Goal: Task Accomplishment & Management: Complete application form

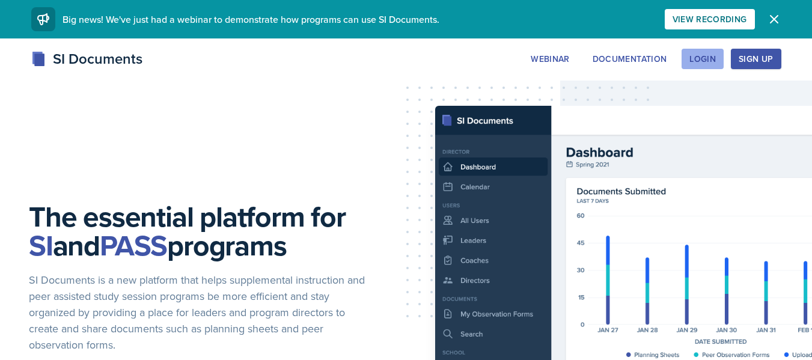
click at [719, 55] on button "Login" at bounding box center [702, 59] width 42 height 20
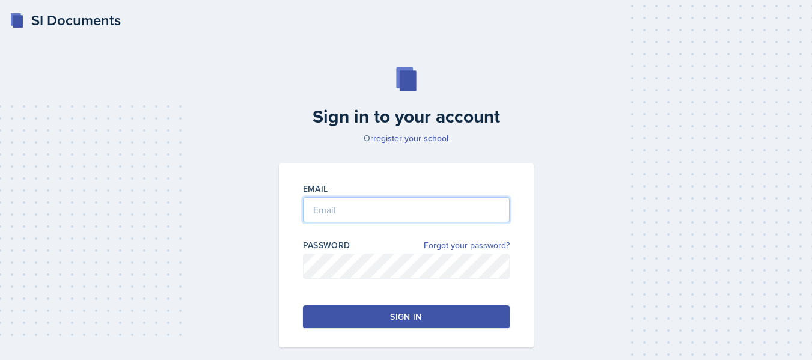
type input "[EMAIL_ADDRESS][DOMAIN_NAME]"
click at [406, 306] on button "Sign in" at bounding box center [406, 316] width 207 height 23
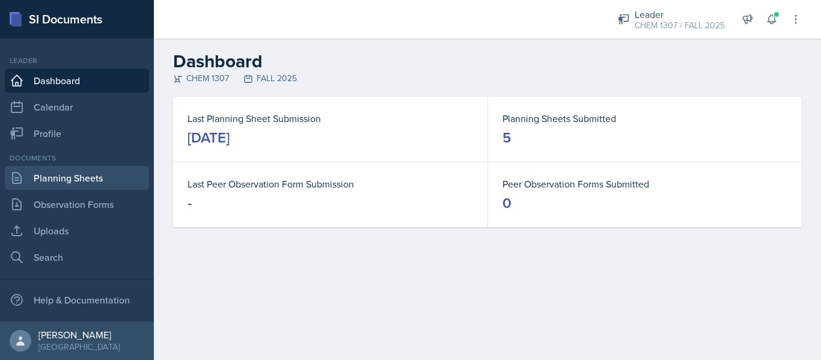
click at [66, 181] on link "Planning Sheets" at bounding box center [77, 178] width 144 height 24
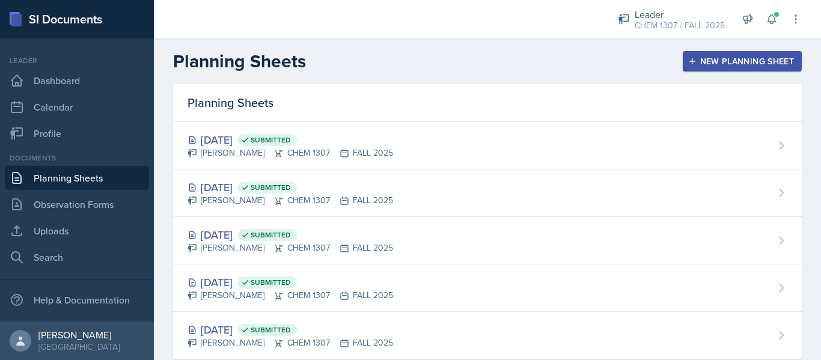
click at [689, 54] on button "New Planning Sheet" at bounding box center [742, 61] width 119 height 20
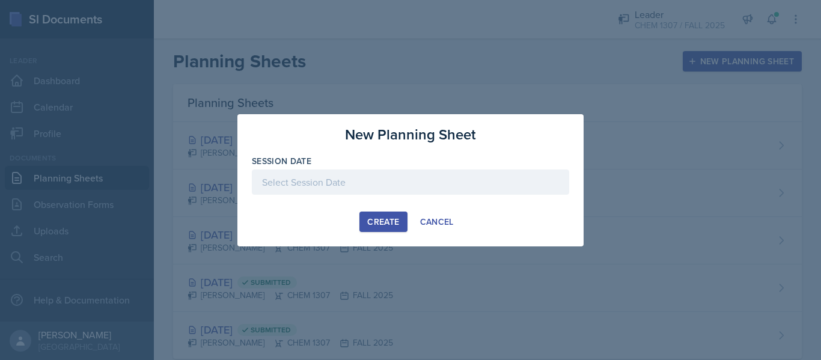
click at [441, 167] on div "Session Date" at bounding box center [410, 181] width 317 height 52
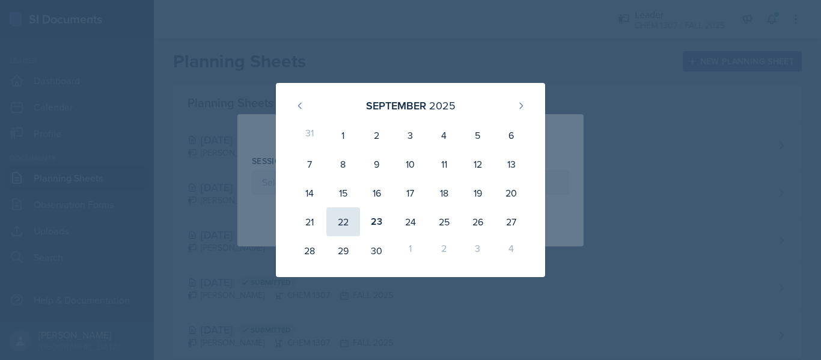
click at [346, 223] on div "22" at bounding box center [343, 221] width 34 height 29
type input "[DATE]"
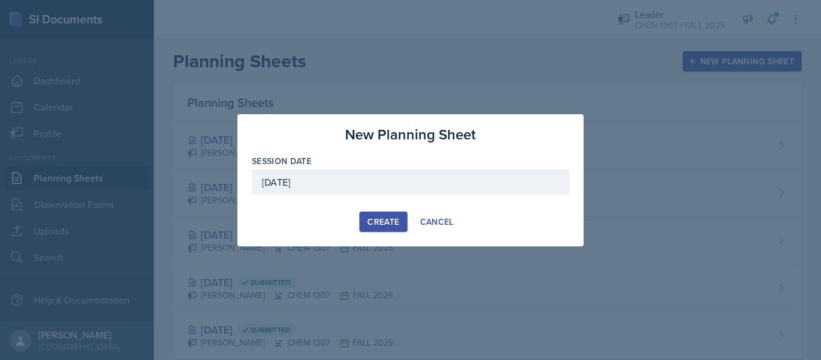
click at [388, 221] on div "Create" at bounding box center [383, 222] width 32 height 10
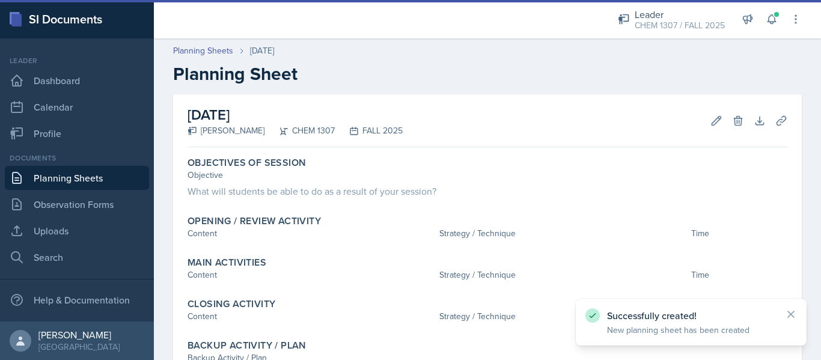
click at [388, 221] on div "Opening / Review Activity" at bounding box center [487, 221] width 600 height 12
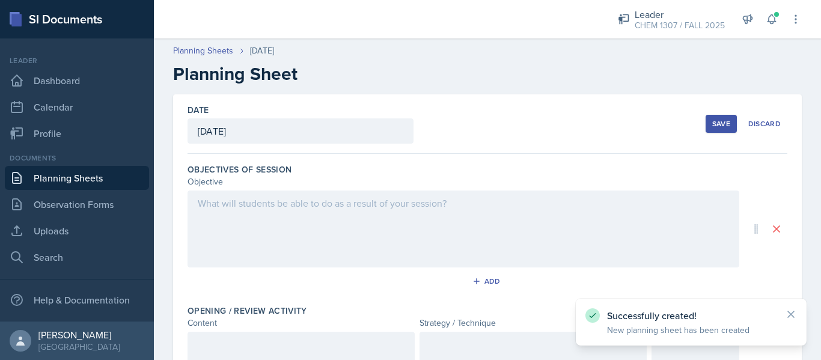
click at [287, 236] on div at bounding box center [463, 228] width 552 height 77
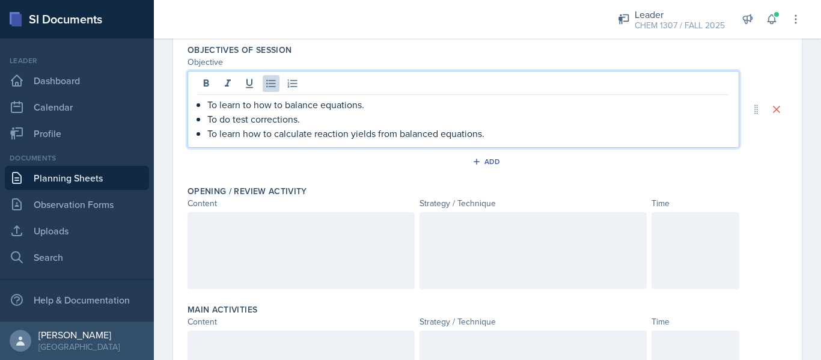
scroll to position [123, 0]
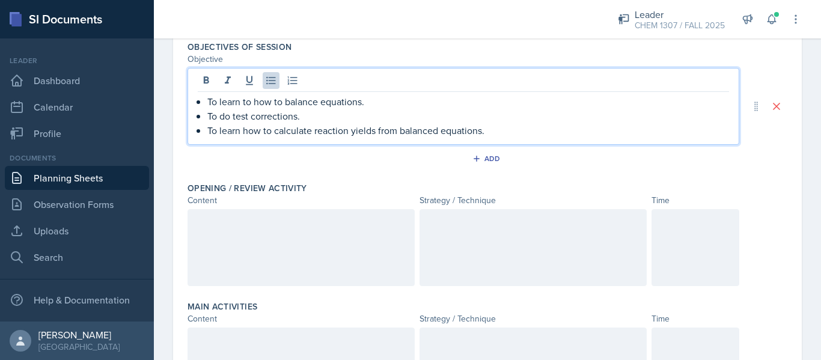
click at [244, 227] on p at bounding box center [301, 222] width 207 height 14
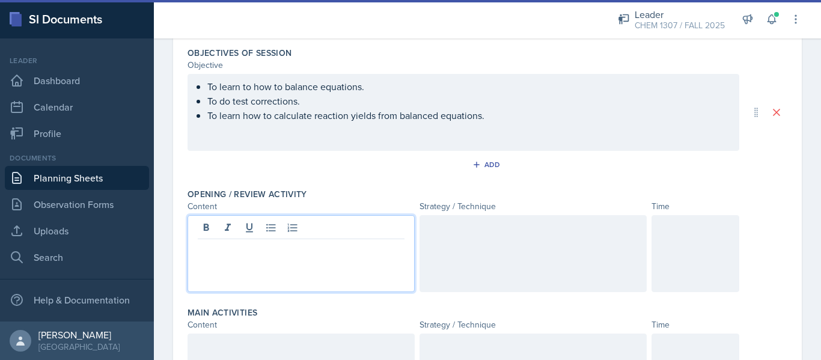
scroll to position [114, 0]
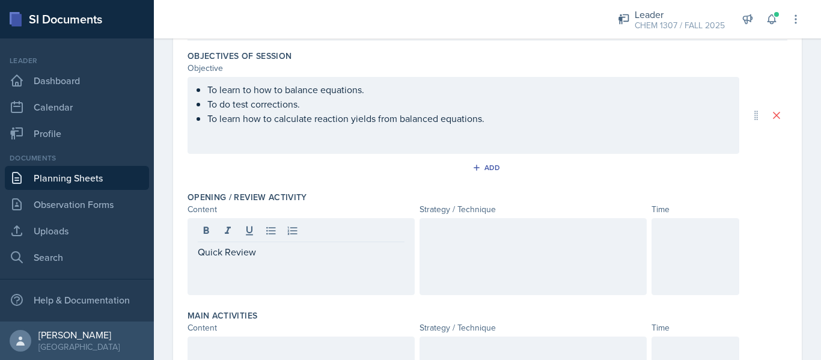
click at [545, 206] on div "Strategy / Technique" at bounding box center [532, 209] width 227 height 13
click at [478, 239] on div at bounding box center [532, 256] width 227 height 77
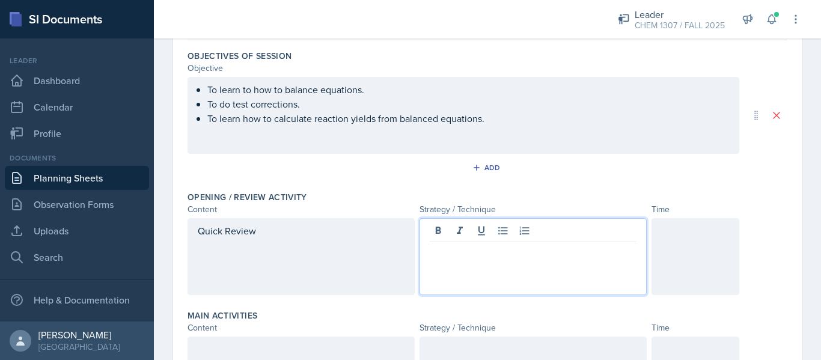
scroll to position [135, 0]
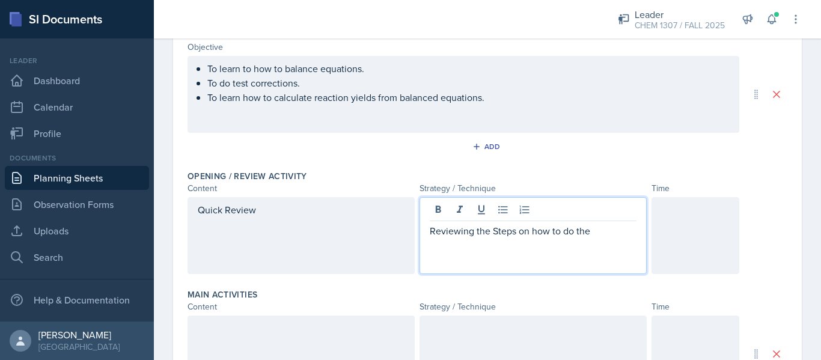
click at [493, 229] on p "Reviewing the Steps on how to do the" at bounding box center [533, 231] width 207 height 14
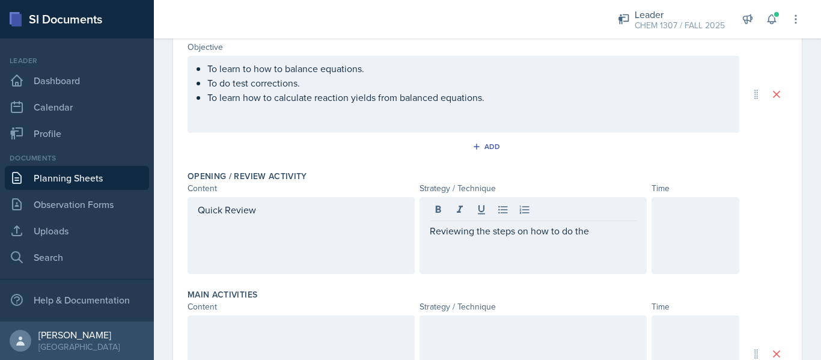
click at [603, 240] on div "Reviewing the steps on how to do the" at bounding box center [532, 235] width 227 height 77
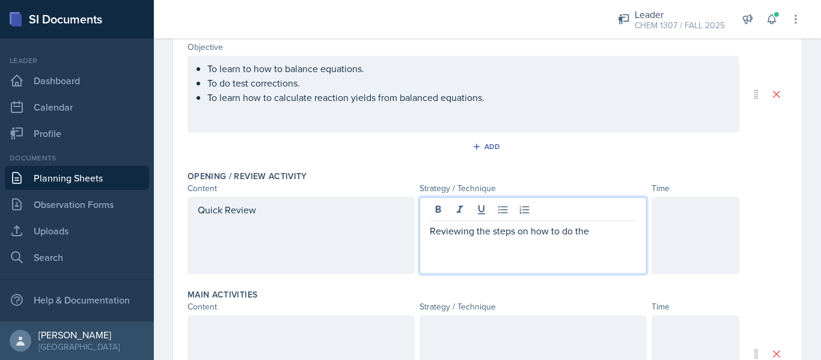
click at [595, 222] on div "Reviewing the steps on how to do the" at bounding box center [532, 235] width 227 height 77
click at [590, 237] on p "Reviewing the steps on how to do the" at bounding box center [533, 231] width 207 height 14
click at [673, 255] on div at bounding box center [695, 235] width 88 height 77
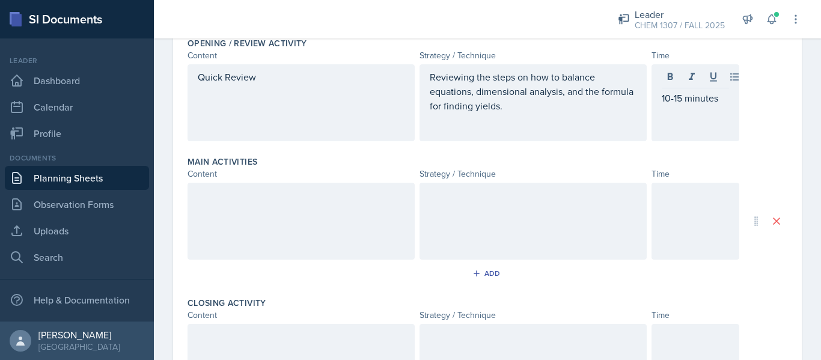
scroll to position [270, 0]
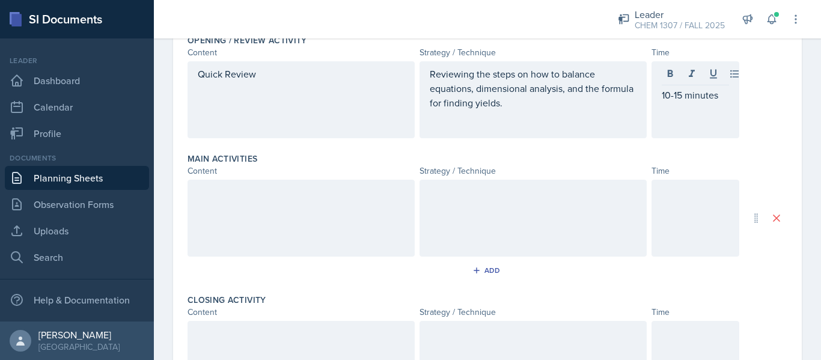
click at [382, 230] on div at bounding box center [300, 218] width 227 height 77
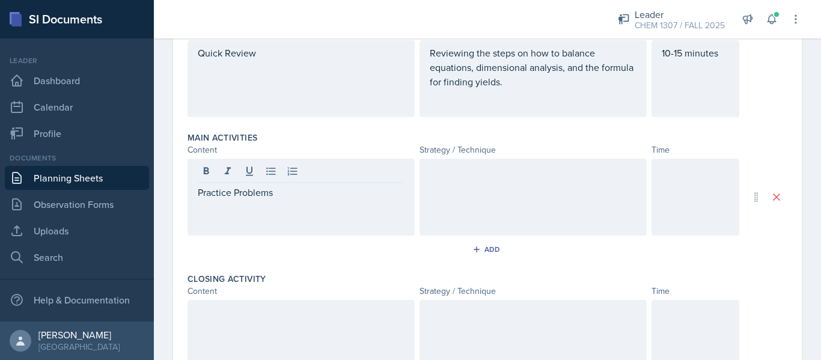
click at [466, 215] on div at bounding box center [532, 197] width 227 height 77
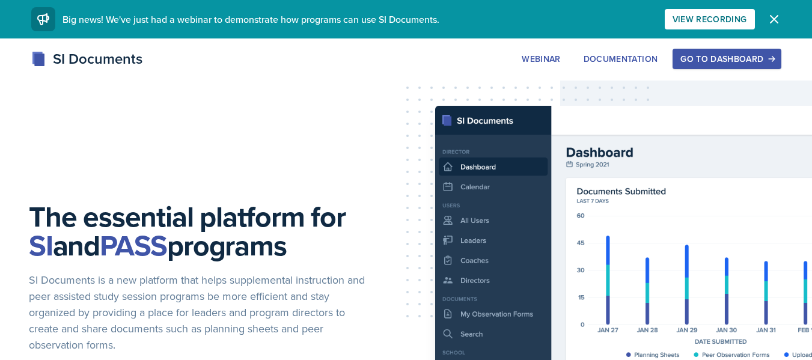
click at [711, 59] on div "Go to Dashboard" at bounding box center [726, 59] width 93 height 10
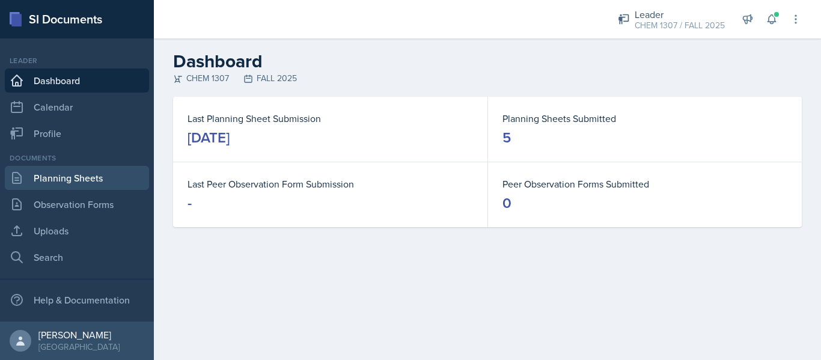
click at [89, 170] on link "Planning Sheets" at bounding box center [77, 178] width 144 height 24
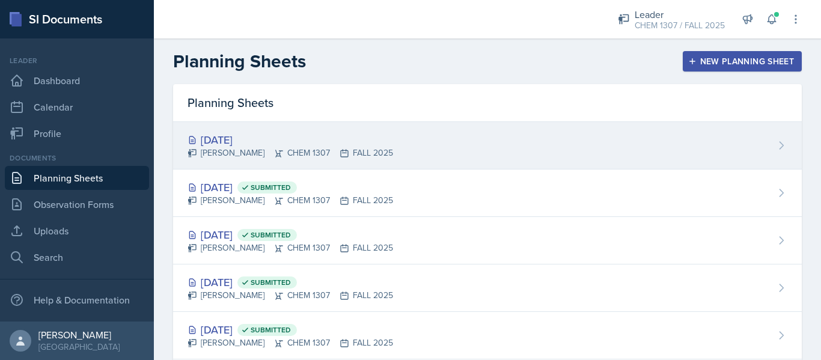
click at [266, 139] on div "[DATE]" at bounding box center [290, 140] width 206 height 16
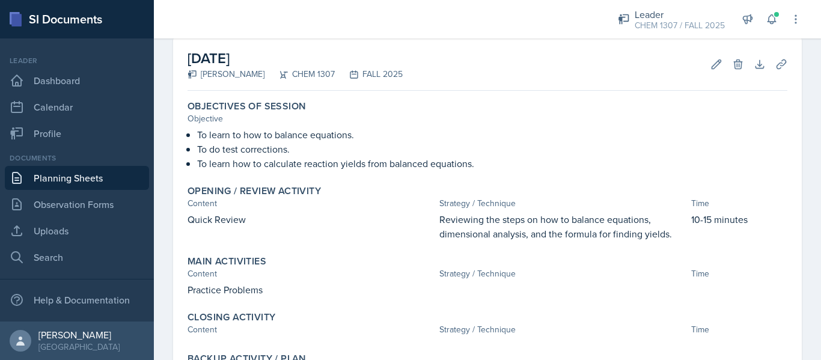
scroll to position [50, 0]
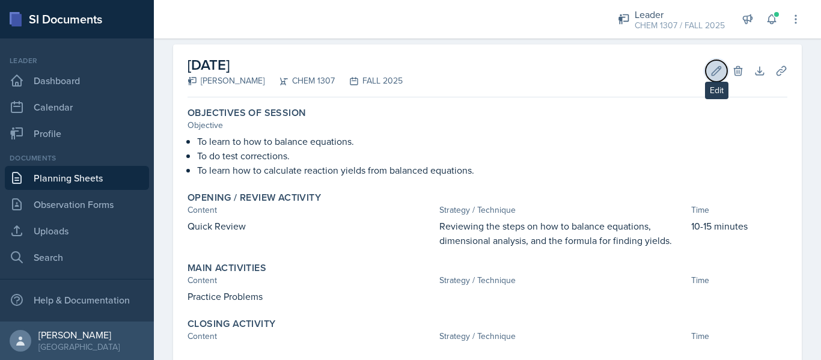
click at [712, 73] on icon at bounding box center [716, 70] width 9 height 9
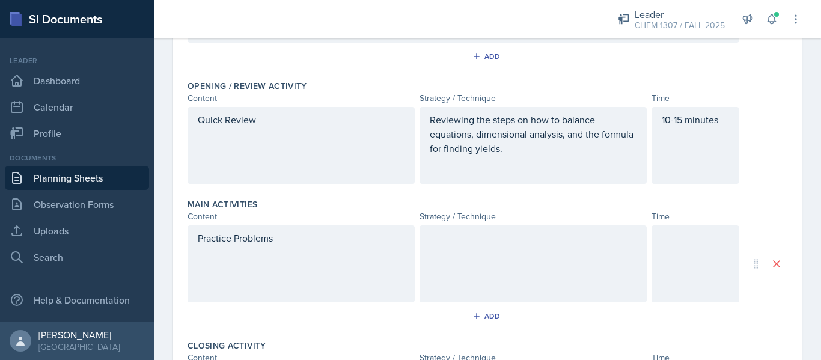
click at [542, 237] on p at bounding box center [533, 238] width 207 height 14
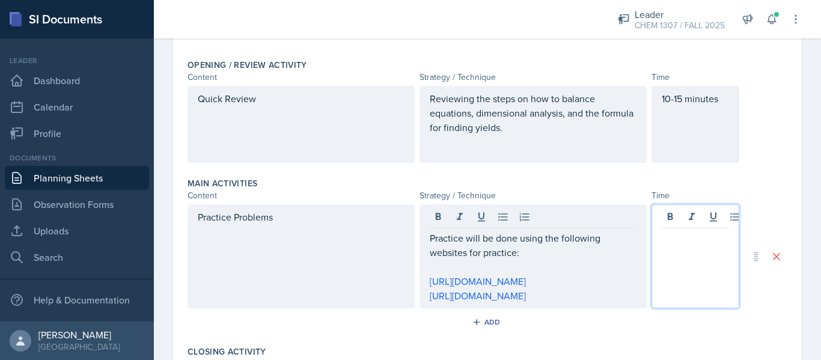
click at [689, 215] on div at bounding box center [695, 256] width 88 height 104
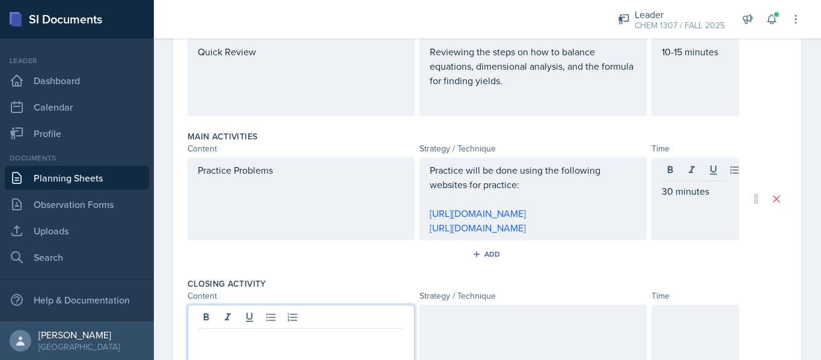
scroll to position [314, 0]
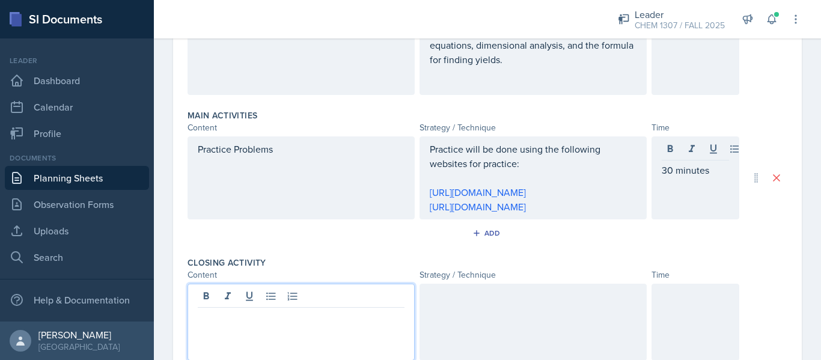
click at [257, 323] on p at bounding box center [301, 317] width 207 height 14
click at [495, 230] on div "Add" at bounding box center [488, 233] width 26 height 10
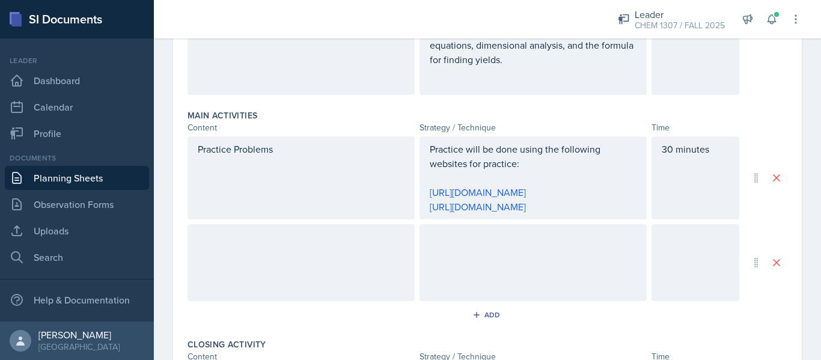
click at [348, 262] on div at bounding box center [300, 262] width 227 height 77
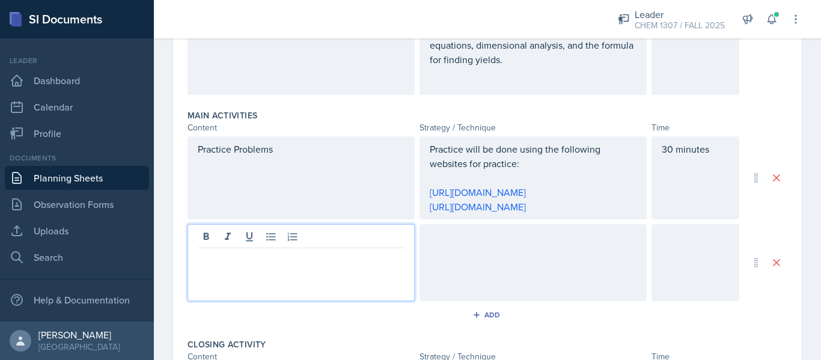
scroll to position [335, 0]
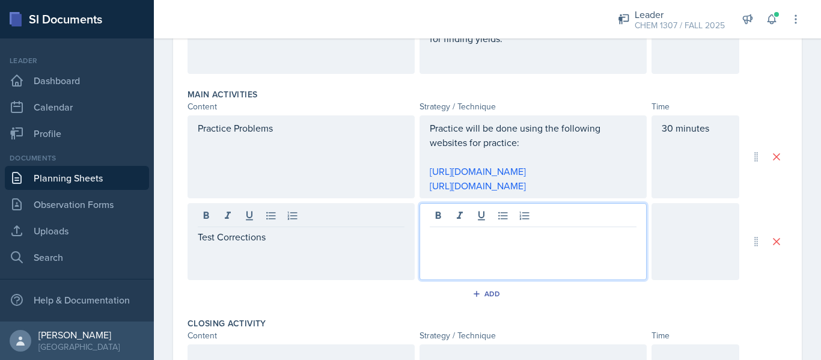
click at [480, 221] on div at bounding box center [532, 241] width 227 height 77
click at [471, 241] on p at bounding box center [533, 237] width 207 height 14
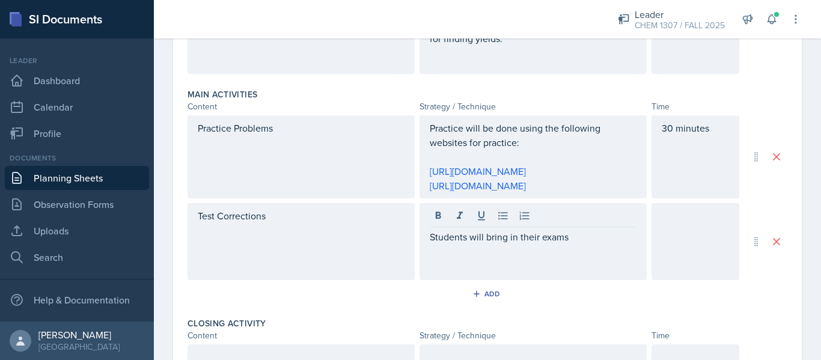
drag, startPoint x: 810, startPoint y: 178, endPoint x: 213, endPoint y: 295, distance: 608.6
click at [213, 295] on div "Add" at bounding box center [487, 296] width 600 height 23
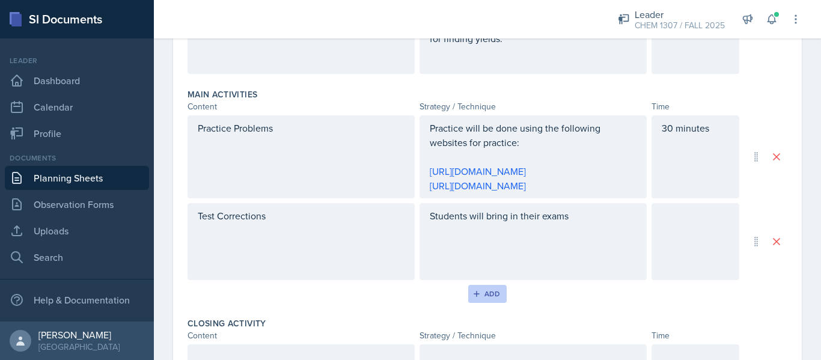
click at [486, 289] on div "Add" at bounding box center [488, 294] width 26 height 10
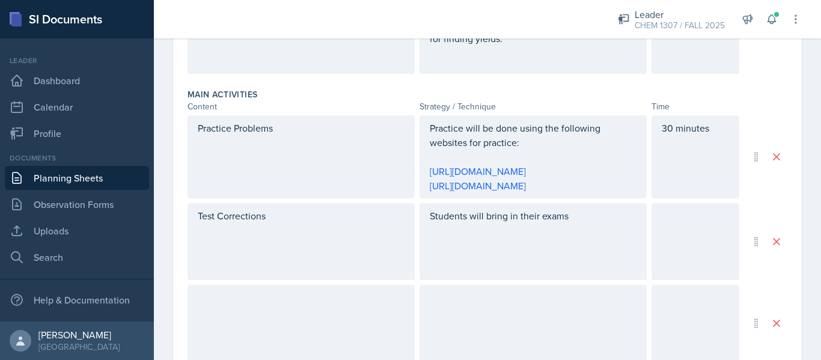
click at [316, 294] on div at bounding box center [300, 323] width 227 height 77
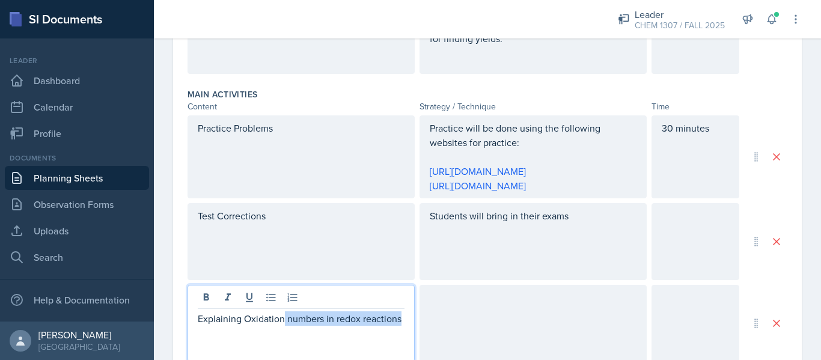
drag, startPoint x: 289, startPoint y: 331, endPoint x: 284, endPoint y: 317, distance: 14.1
click at [284, 317] on p "Explaining Oxidation numbers in redox reactions" at bounding box center [301, 318] width 207 height 14
copy p "numbers in redox reactions"
click at [284, 317] on p "Explaining Oxidation numbers in redox reactions" at bounding box center [301, 318] width 207 height 14
click at [482, 316] on div at bounding box center [532, 323] width 227 height 77
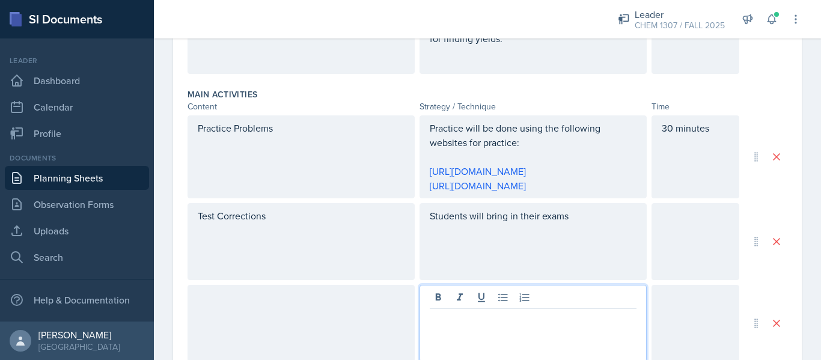
scroll to position [356, 0]
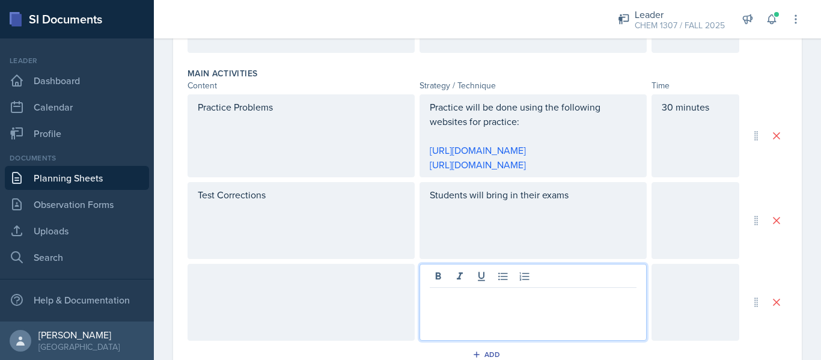
paste div
click at [431, 297] on p "numbers in redox reactions" at bounding box center [533, 297] width 207 height 14
click at [525, 313] on p "Explain the oxidization numbers in redox reactions" at bounding box center [533, 304] width 207 height 29
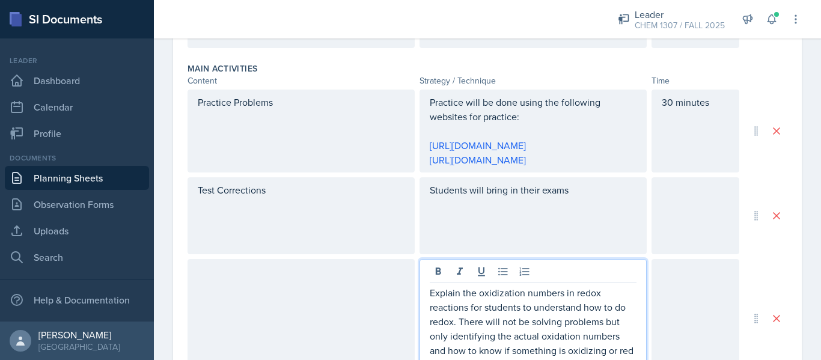
scroll to position [375, 0]
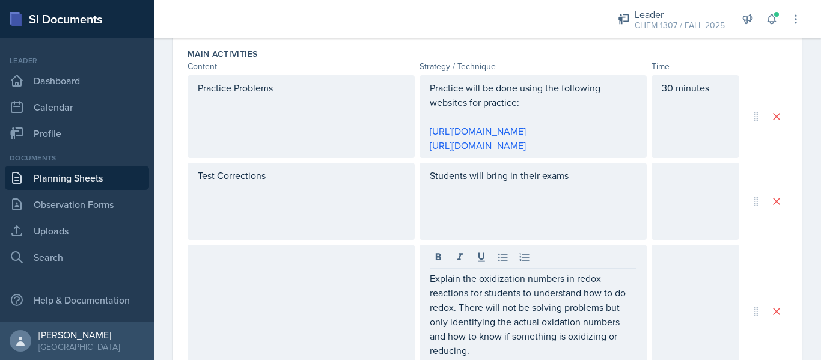
click at [680, 306] on div at bounding box center [695, 311] width 88 height 133
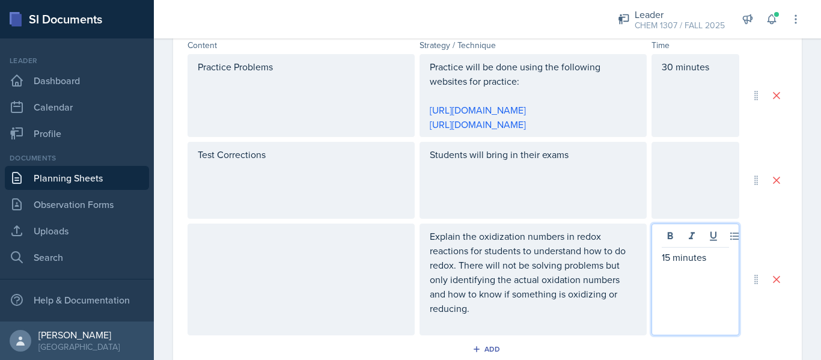
click at [275, 300] on div at bounding box center [300, 280] width 227 height 112
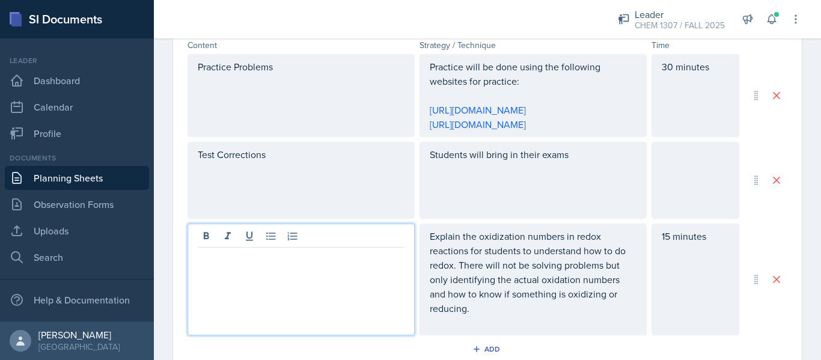
scroll to position [417, 0]
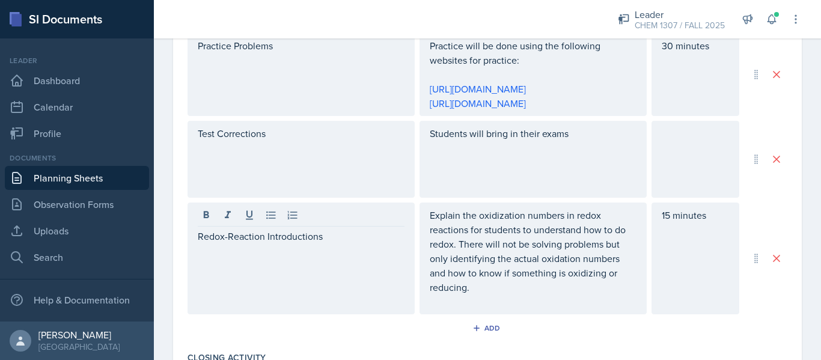
click at [285, 297] on div "Redox-Reaction Introductions" at bounding box center [300, 259] width 227 height 112
click at [517, 175] on div "Students will bring in their exams" at bounding box center [532, 159] width 227 height 77
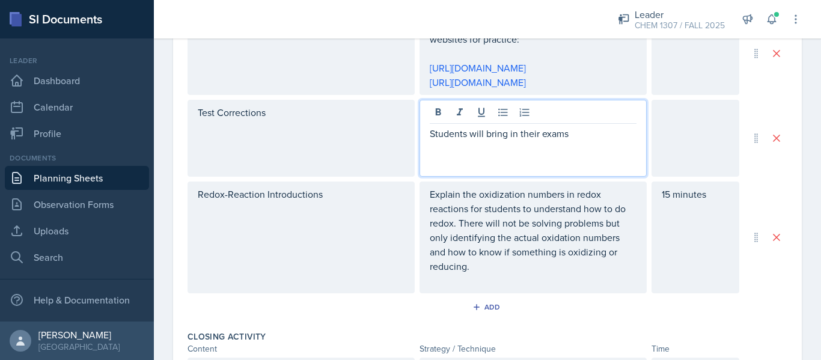
click at [565, 161] on div "Students will bring in their exams" at bounding box center [532, 138] width 227 height 77
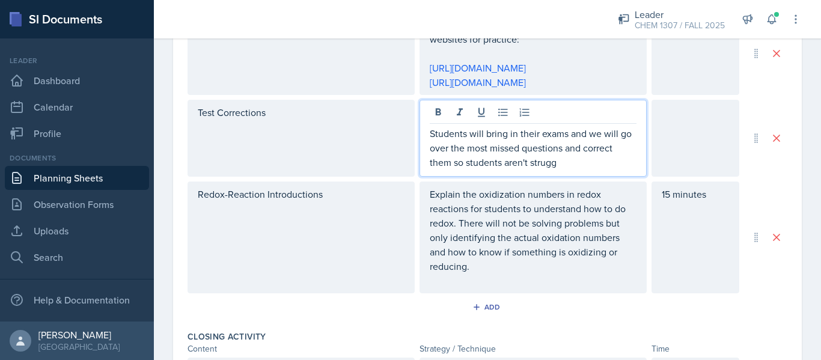
click at [563, 163] on p "Students will bring in their exams and we will go over the most missed question…" at bounding box center [533, 147] width 207 height 43
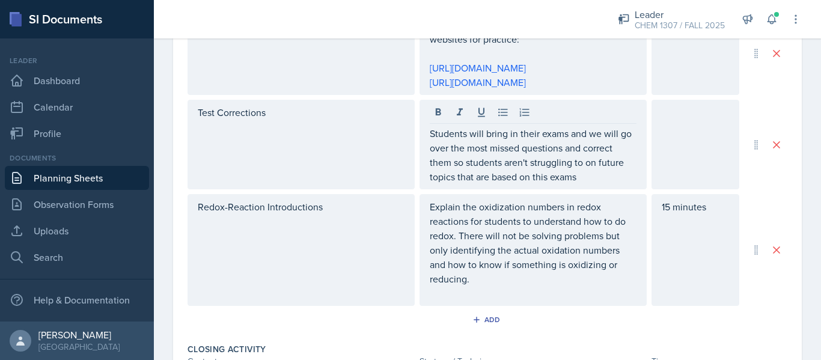
click at [678, 129] on div at bounding box center [695, 145] width 88 height 90
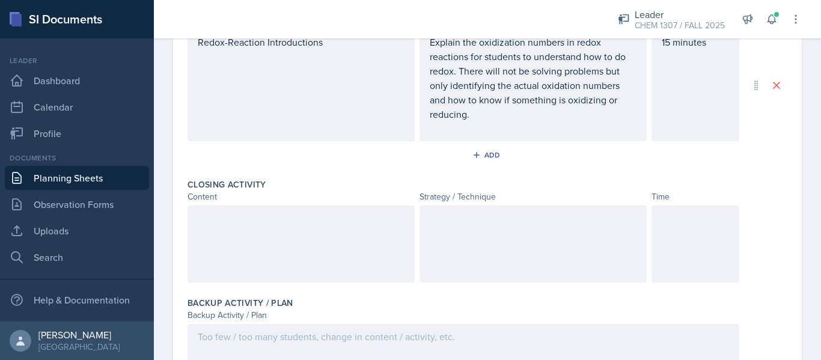
scroll to position [592, 0]
click at [362, 231] on div at bounding box center [300, 242] width 227 height 77
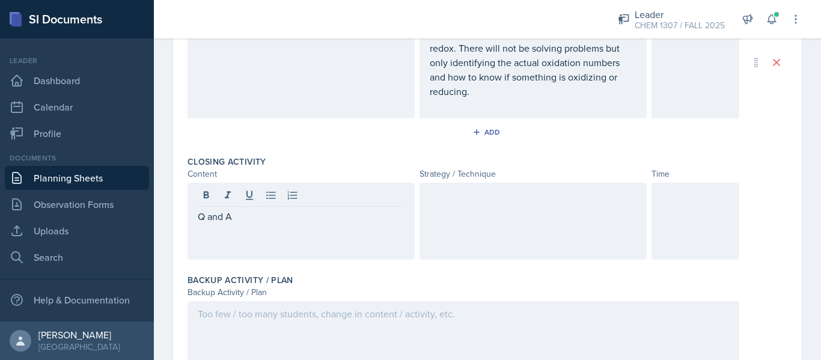
click at [471, 231] on div at bounding box center [532, 221] width 227 height 77
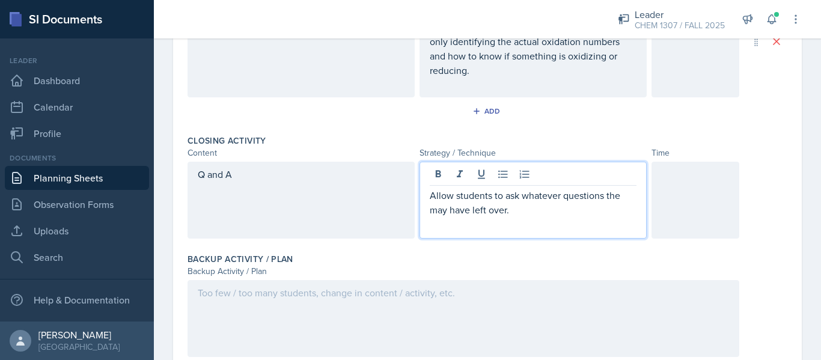
click at [684, 191] on div at bounding box center [695, 200] width 88 height 77
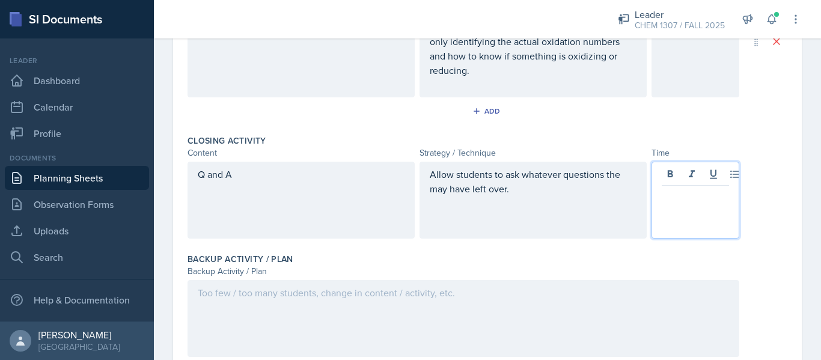
scroll to position [655, 0]
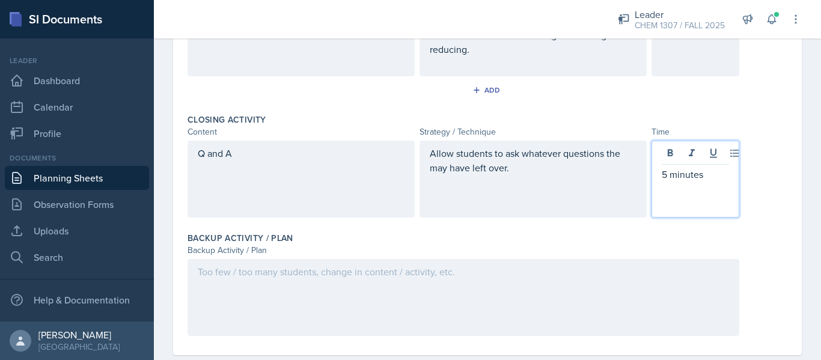
click at [513, 291] on div at bounding box center [463, 297] width 552 height 77
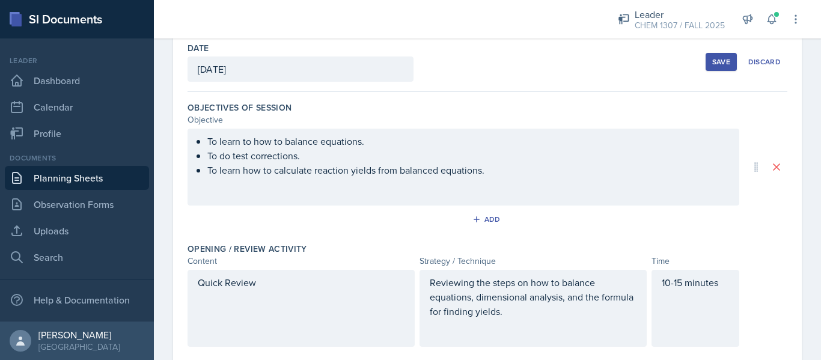
scroll to position [0, 0]
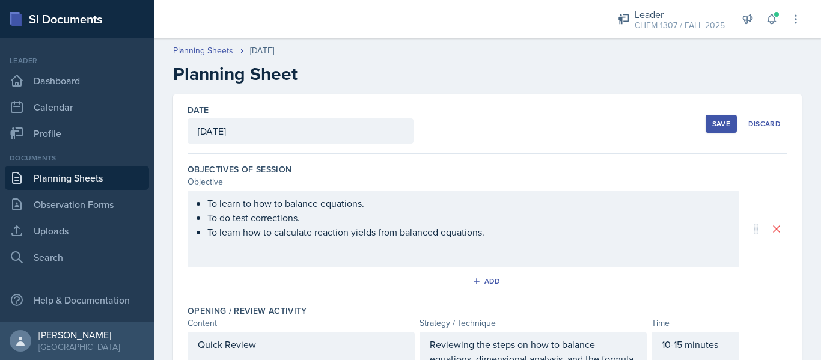
click at [513, 291] on div "Add" at bounding box center [487, 283] width 600 height 23
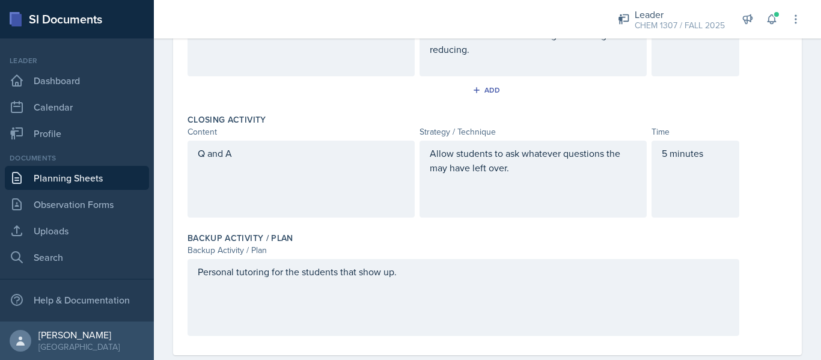
scroll to position [679, 0]
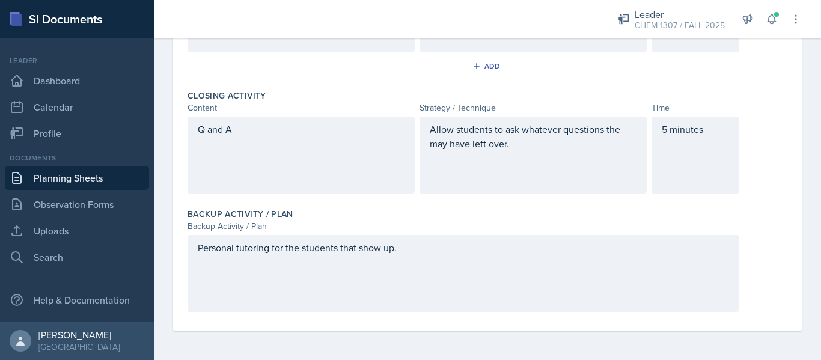
click at [707, 277] on div "Personal tutoring for the students that show up." at bounding box center [463, 273] width 552 height 77
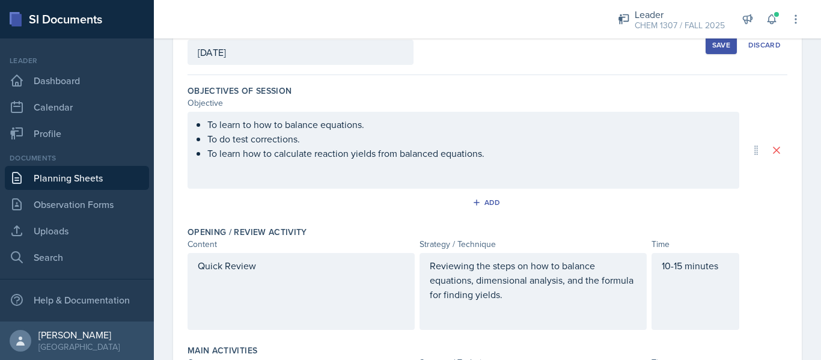
scroll to position [0, 0]
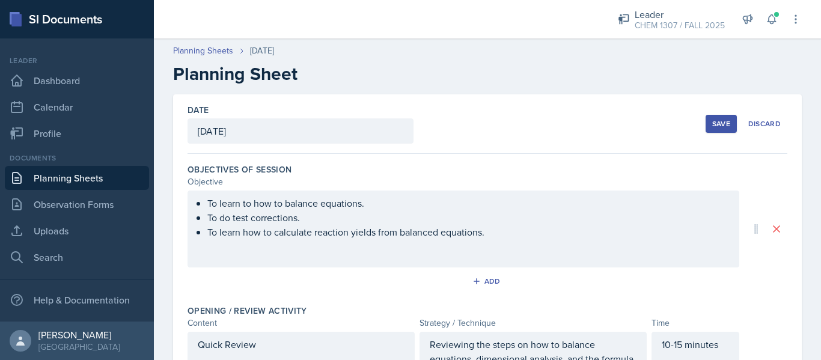
click at [719, 127] on div "Save" at bounding box center [721, 124] width 18 height 10
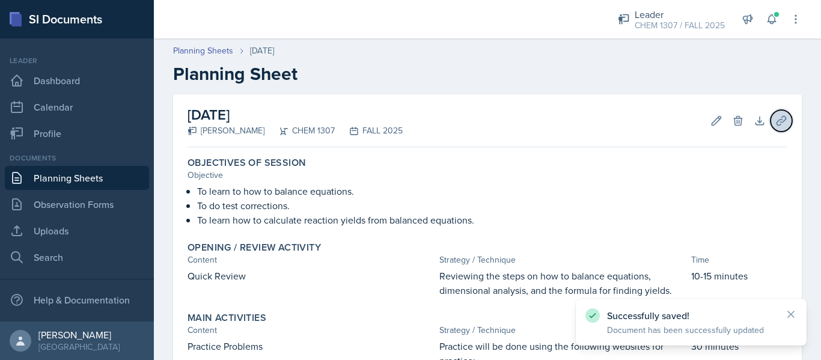
click at [777, 123] on icon at bounding box center [781, 121] width 12 height 12
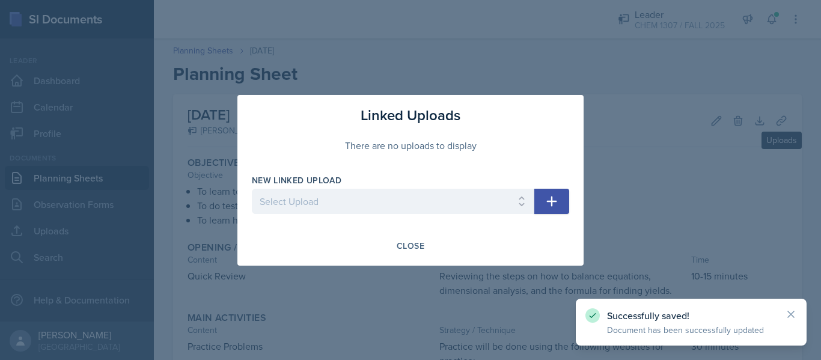
click at [795, 108] on div at bounding box center [410, 180] width 821 height 360
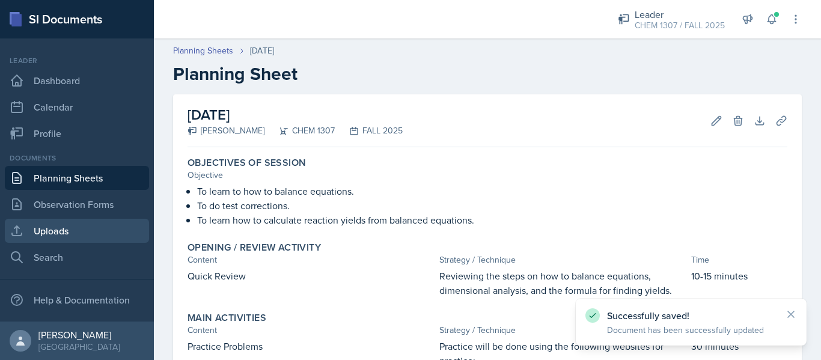
click at [84, 234] on link "Uploads" at bounding box center [77, 231] width 144 height 24
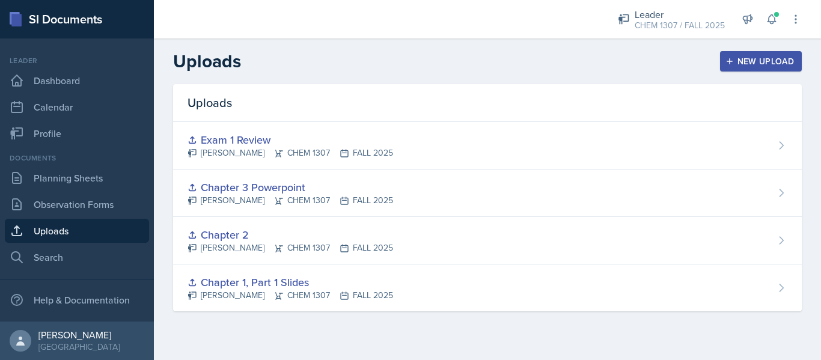
click at [761, 61] on div "New Upload" at bounding box center [761, 61] width 67 height 10
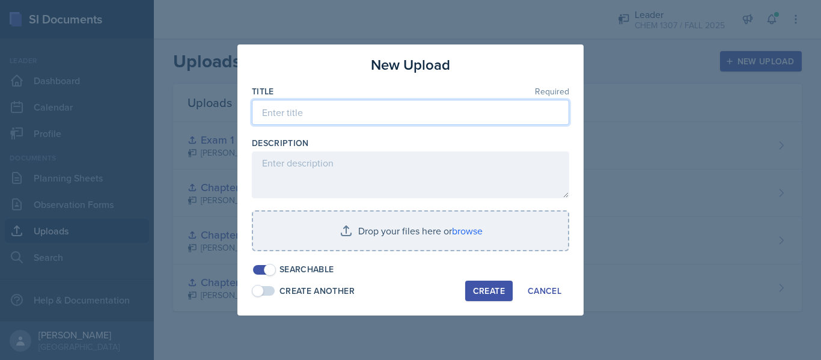
click at [282, 111] on input at bounding box center [410, 112] width 317 height 25
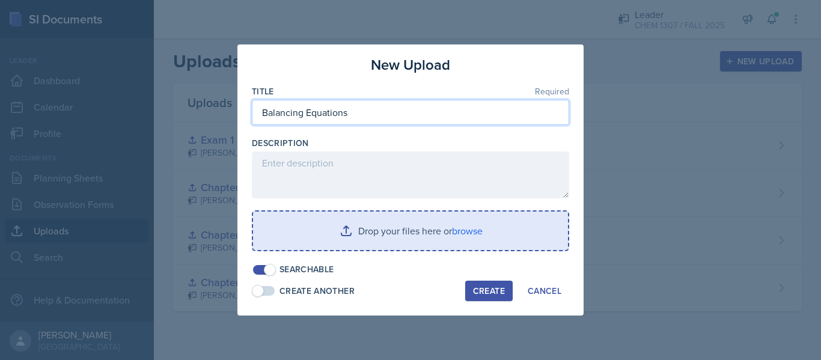
type input "Balancing Equations"
click at [467, 232] on input "file" at bounding box center [410, 231] width 315 height 38
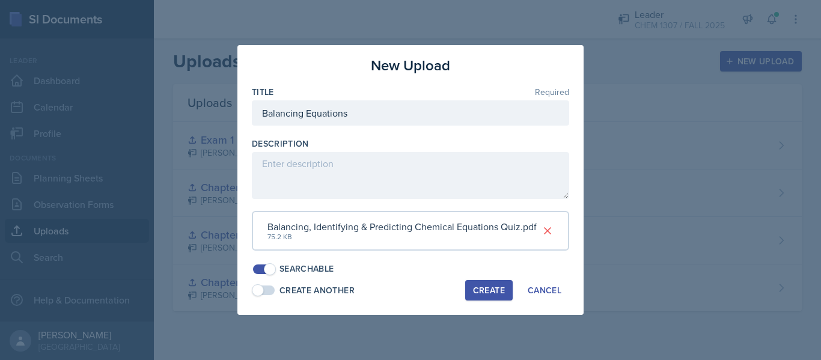
click at [486, 290] on div "Create" at bounding box center [489, 290] width 32 height 10
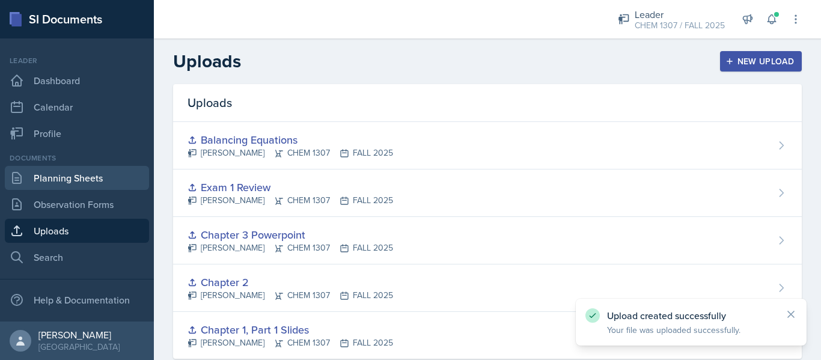
click at [53, 177] on link "Planning Sheets" at bounding box center [77, 178] width 144 height 24
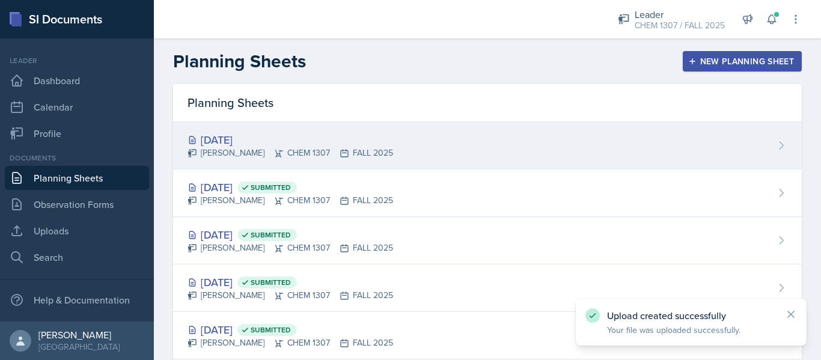
click at [395, 138] on div "Sep 22nd, 2025 Kaleya Ervin CHEM 1307 FALL 2025" at bounding box center [487, 145] width 629 height 47
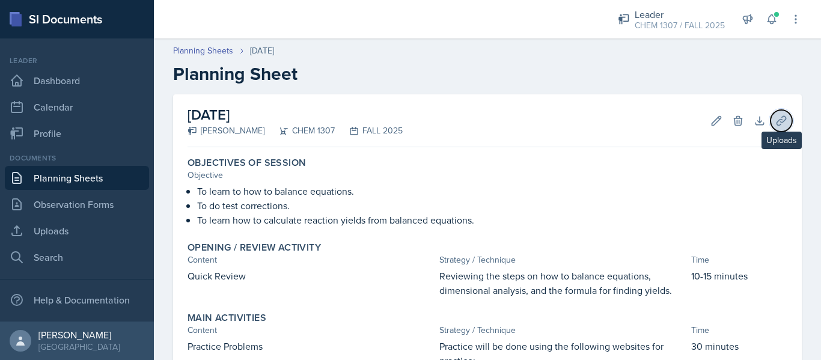
click at [775, 123] on icon at bounding box center [781, 121] width 12 height 12
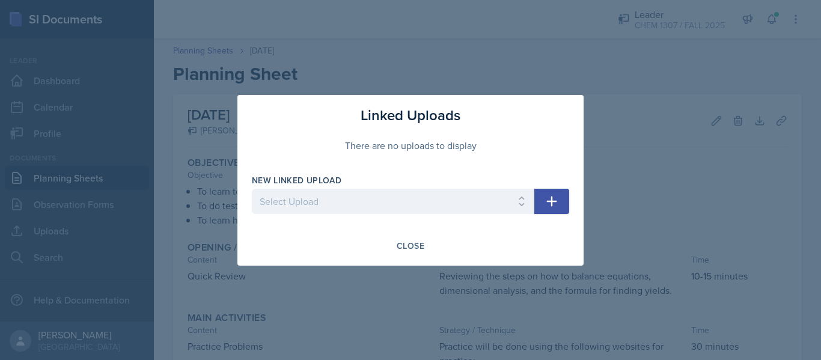
click at [540, 195] on button "button" at bounding box center [551, 201] width 35 height 25
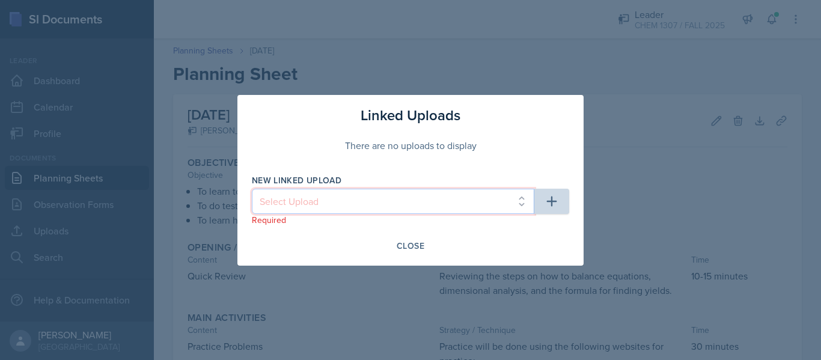
click at [451, 200] on select "Select Upload Chapter 1, Part 1 Slides Chapter 2 Chapter 3 Powerpoint Exam 1 Re…" at bounding box center [393, 201] width 282 height 25
select select "1afdde59-db1d-4800-acad-0e6b4b01fc0d"
click at [252, 189] on select "Select Upload Chapter 1, Part 1 Slides Chapter 2 Chapter 3 Powerpoint Exam 1 Re…" at bounding box center [393, 201] width 282 height 25
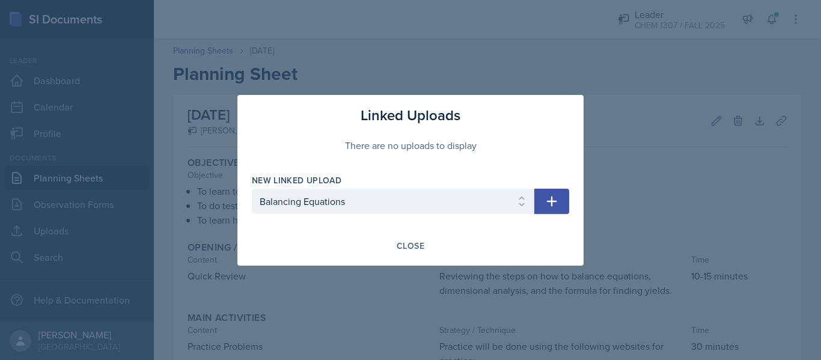
click at [555, 198] on icon "button" at bounding box center [551, 201] width 14 height 14
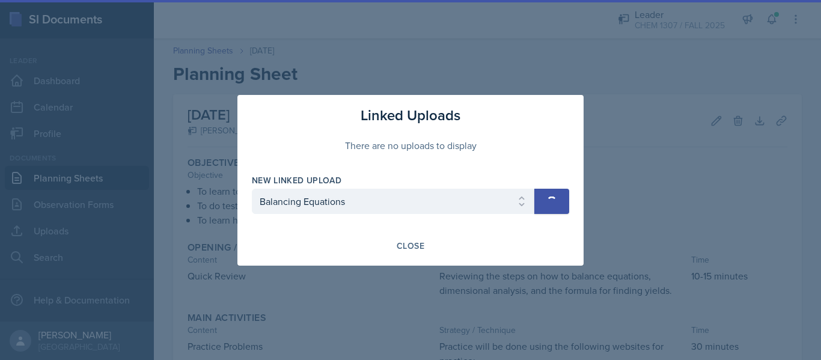
select select
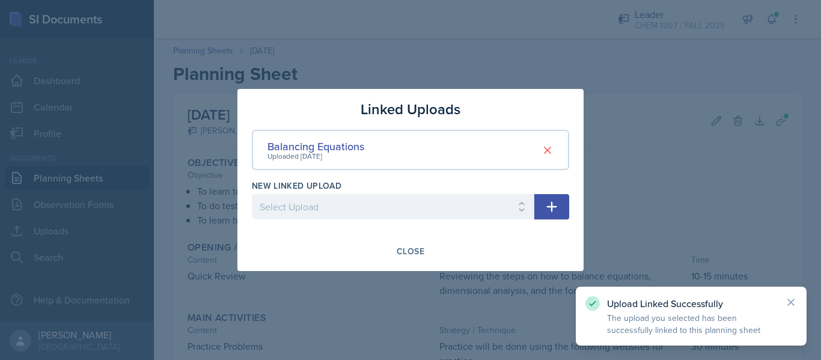
click at [410, 234] on div "Linked Uploads Balancing Equations Uploaded Sep 23rd, 2025 New Linked Upload Se…" at bounding box center [410, 180] width 346 height 182
click at [413, 243] on button "Close" at bounding box center [410, 251] width 43 height 20
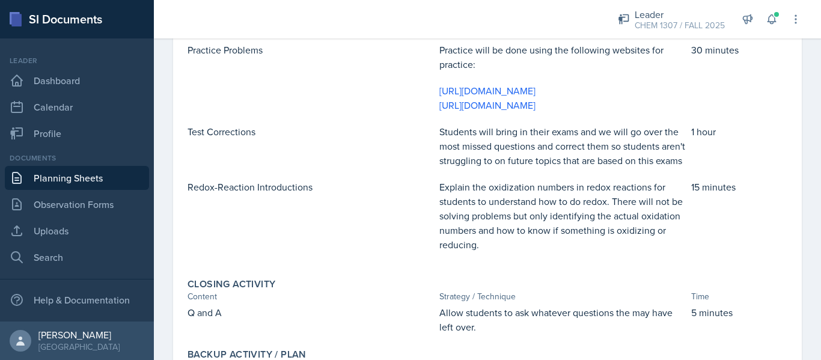
scroll to position [424, 0]
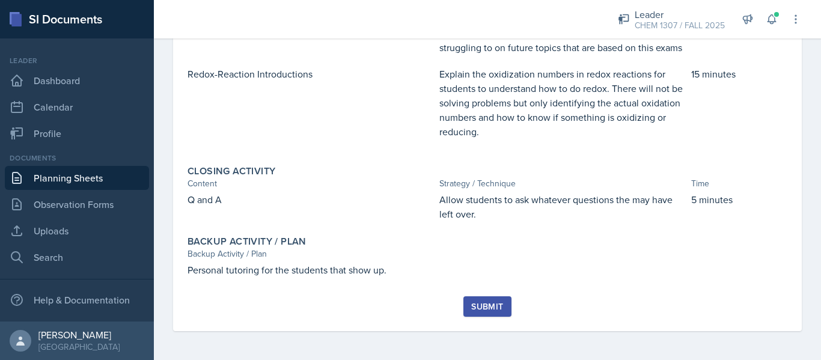
click at [463, 314] on button "Submit" at bounding box center [486, 306] width 47 height 20
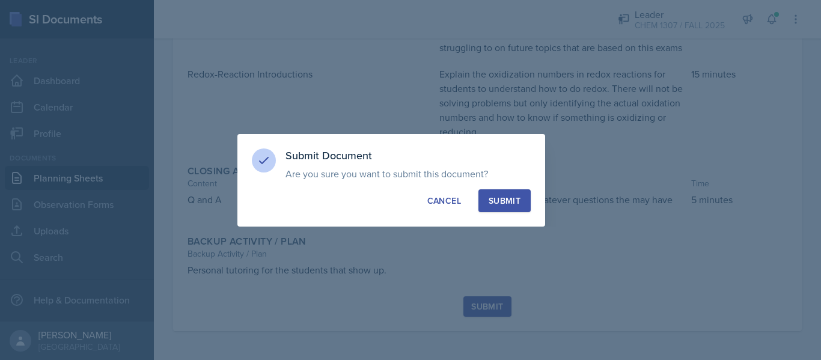
click at [502, 201] on div "Submit" at bounding box center [505, 201] width 32 height 12
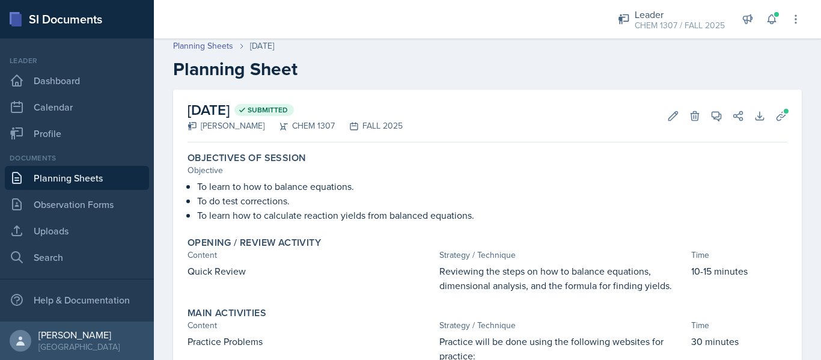
scroll to position [0, 0]
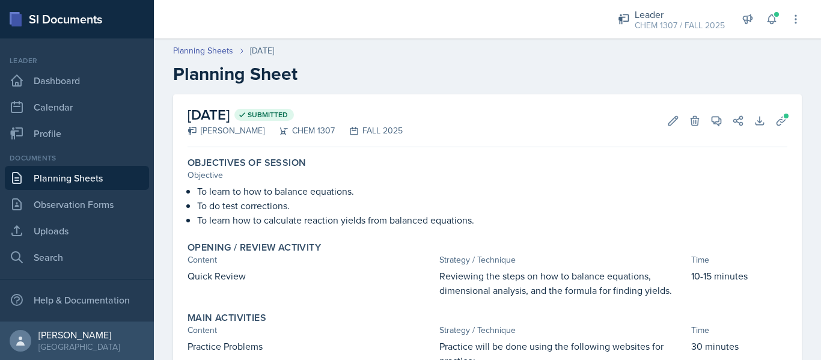
click at [755, 252] on div "Opening / Review Activity" at bounding box center [487, 248] width 600 height 12
